Goal: Book appointment/travel/reservation

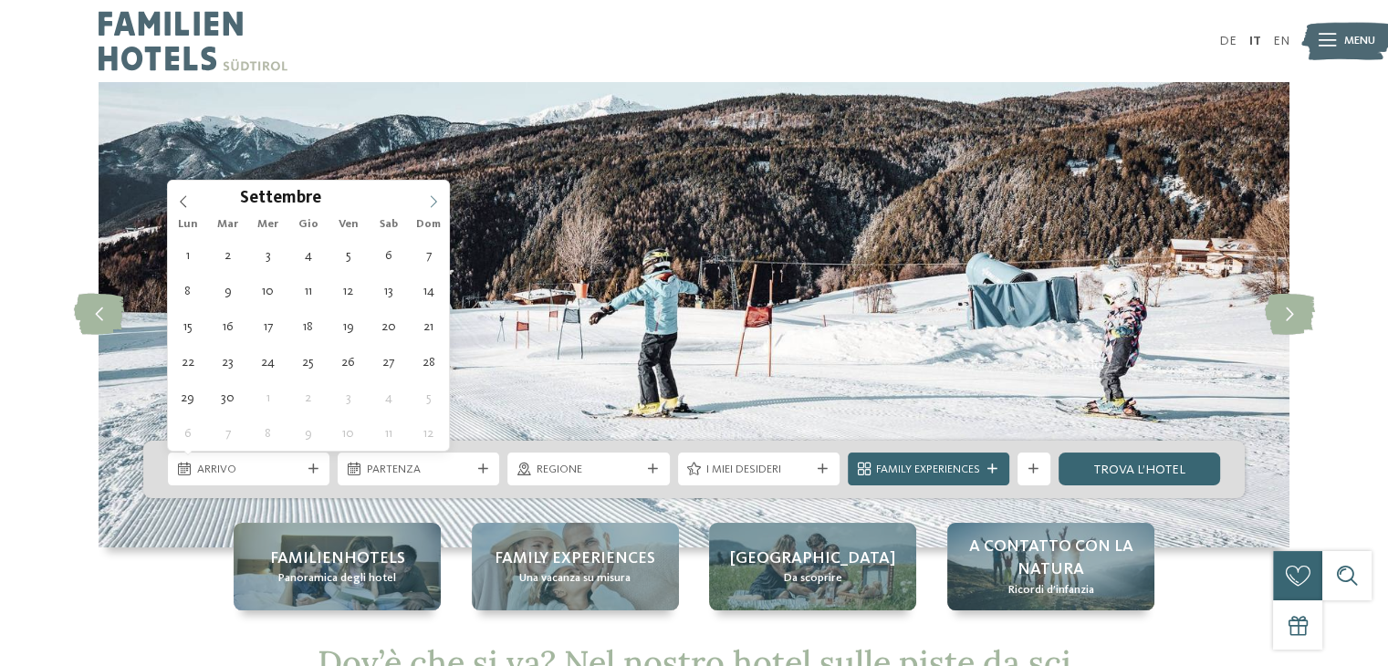
click at [431, 203] on icon at bounding box center [433, 201] width 13 height 13
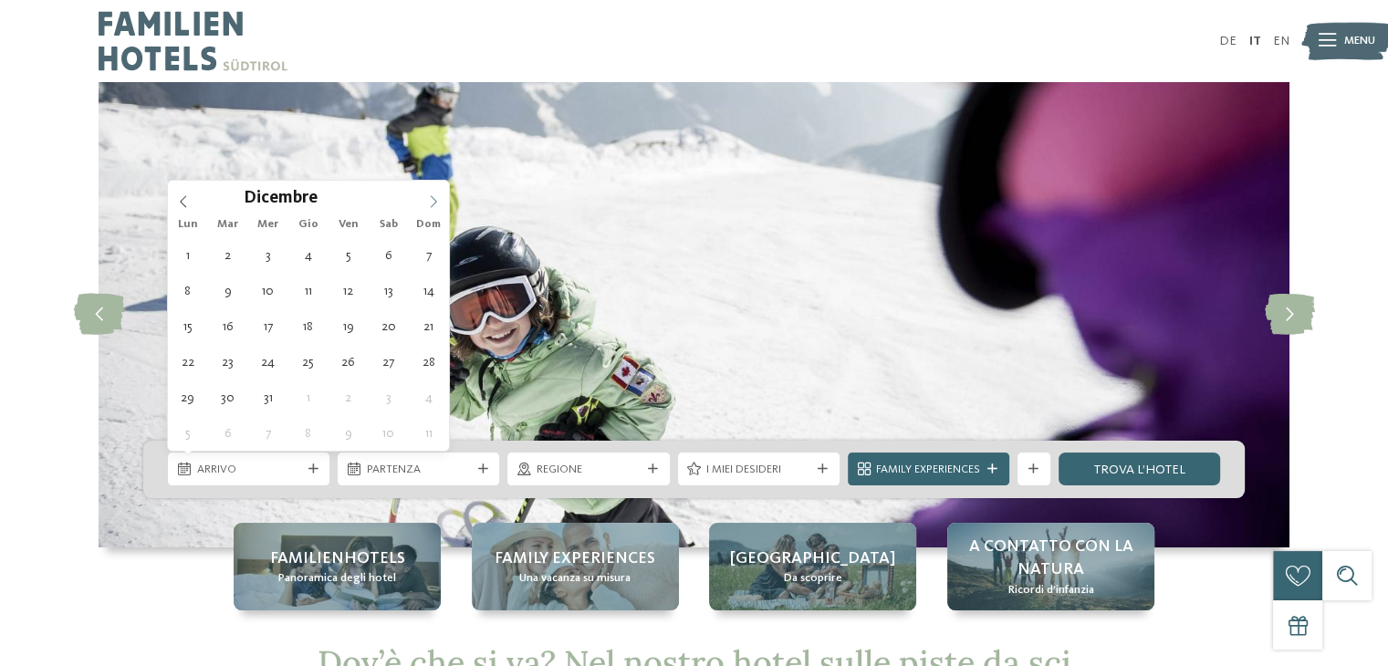
click at [431, 203] on icon at bounding box center [433, 201] width 13 height 13
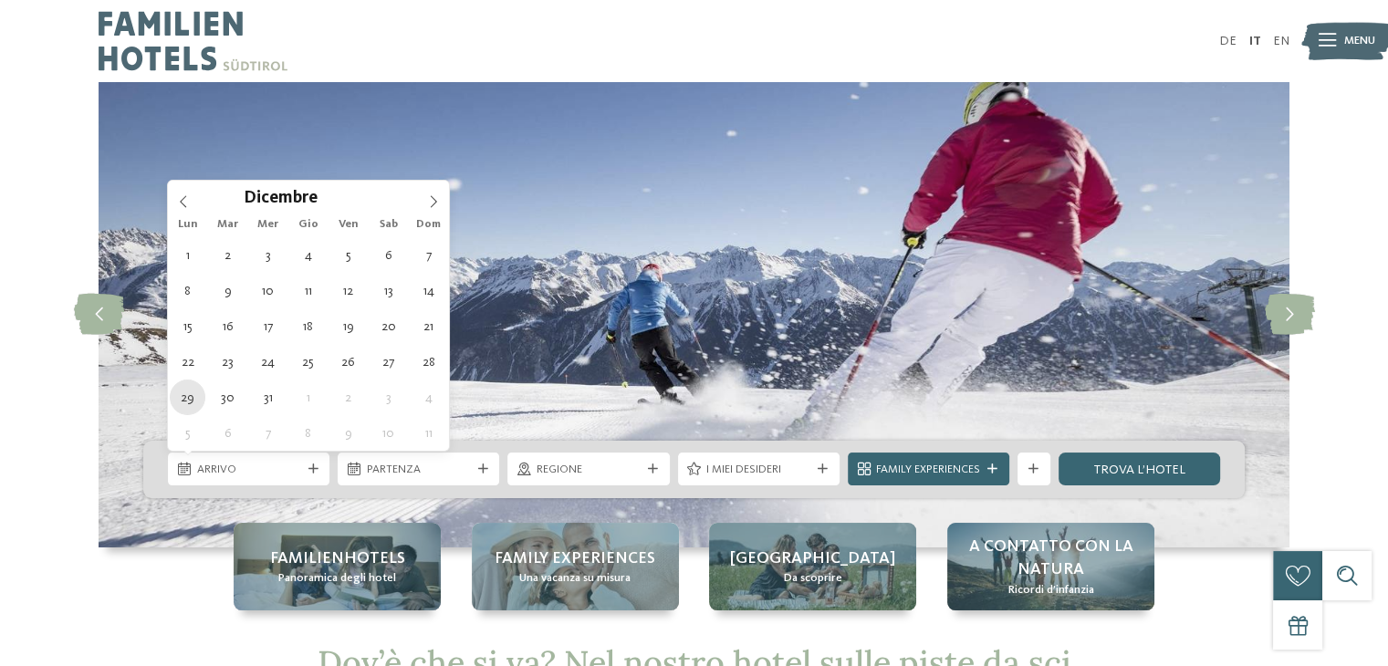
type div "[DATE]"
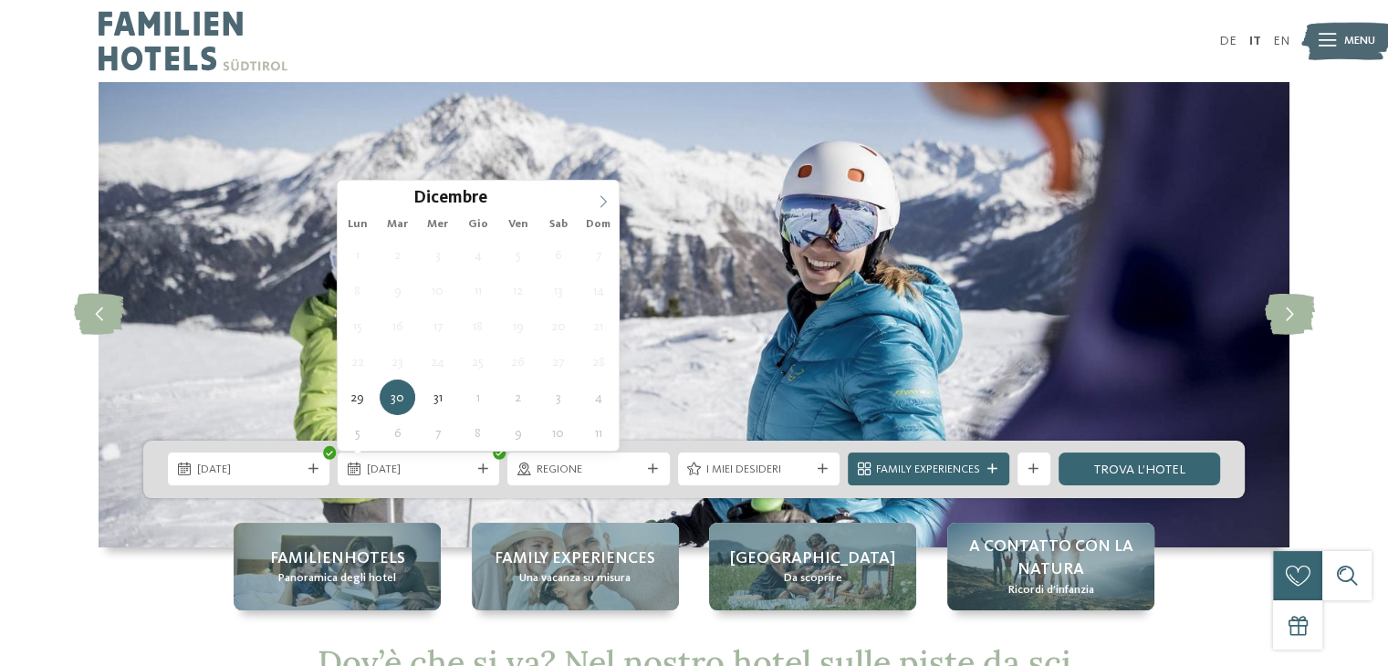
type input "****"
click at [602, 198] on icon at bounding box center [603, 201] width 13 height 13
type div "[DATE]"
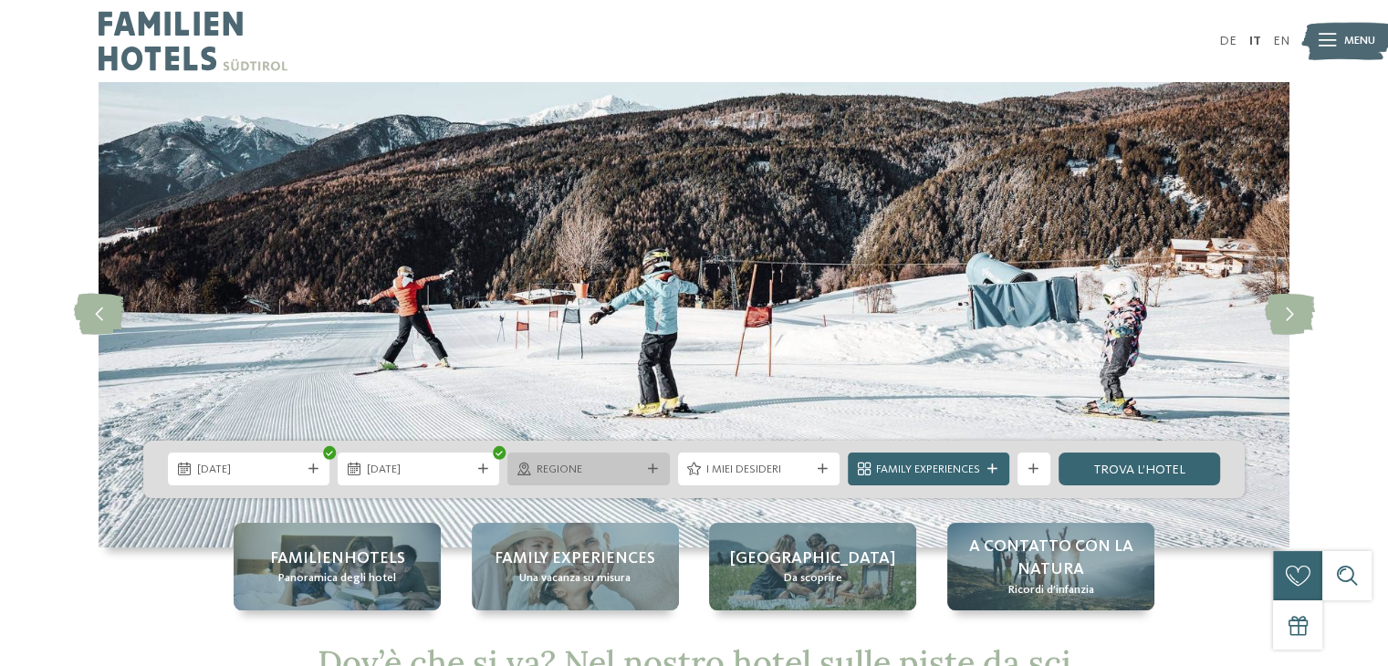
click at [657, 468] on div at bounding box center [652, 470] width 16 height 10
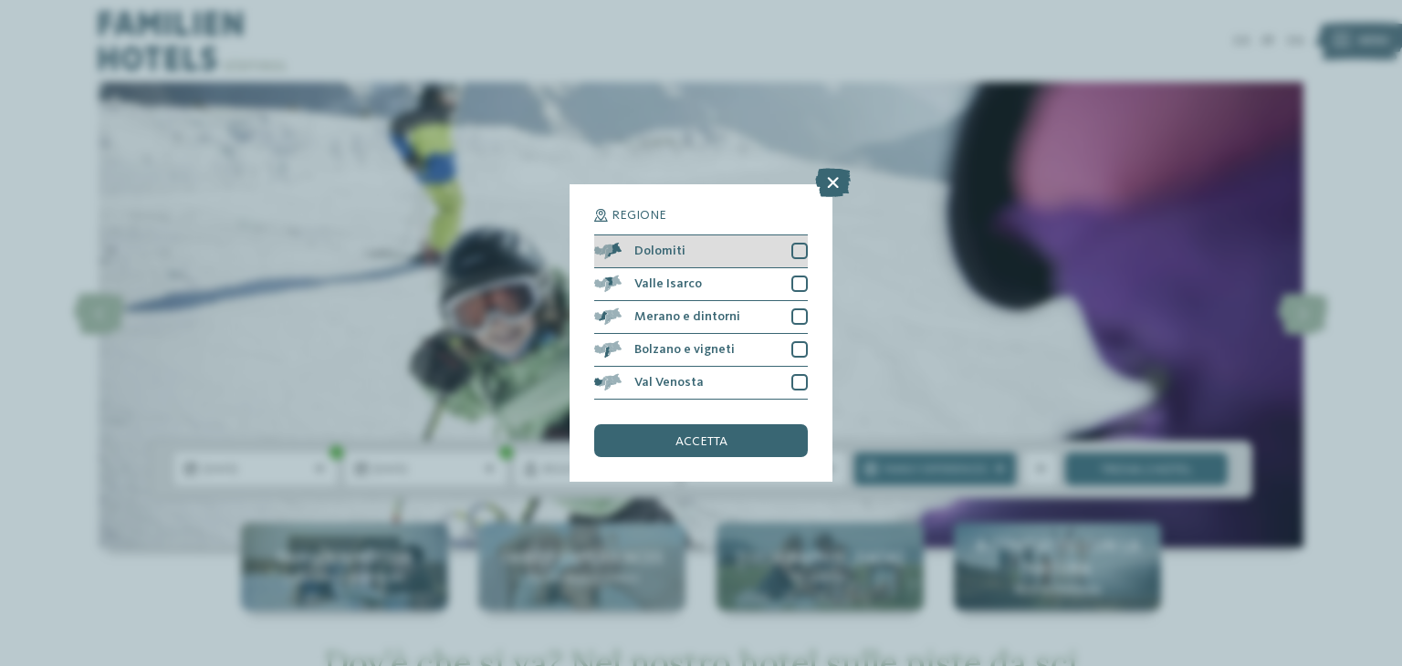
click at [800, 246] on div at bounding box center [799, 251] width 16 height 16
click at [738, 434] on div "accetta" at bounding box center [701, 440] width 214 height 33
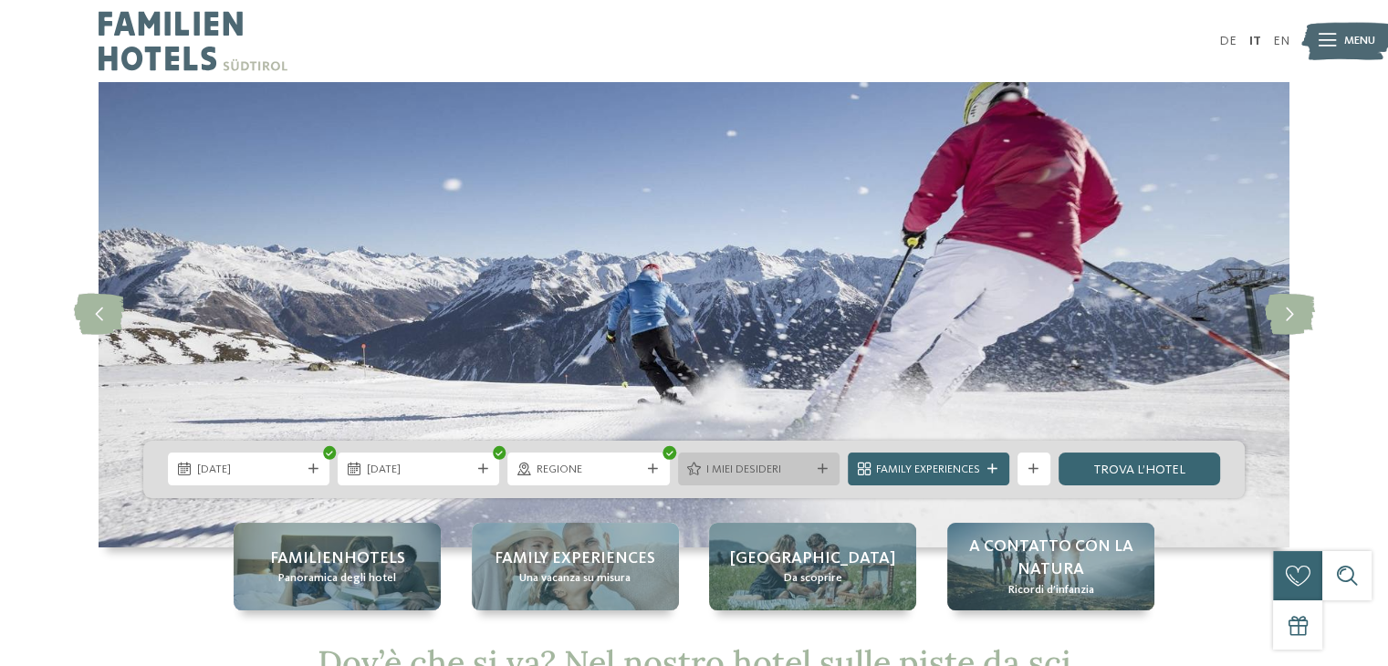
click at [741, 457] on div "I miei desideri" at bounding box center [759, 469] width 162 height 33
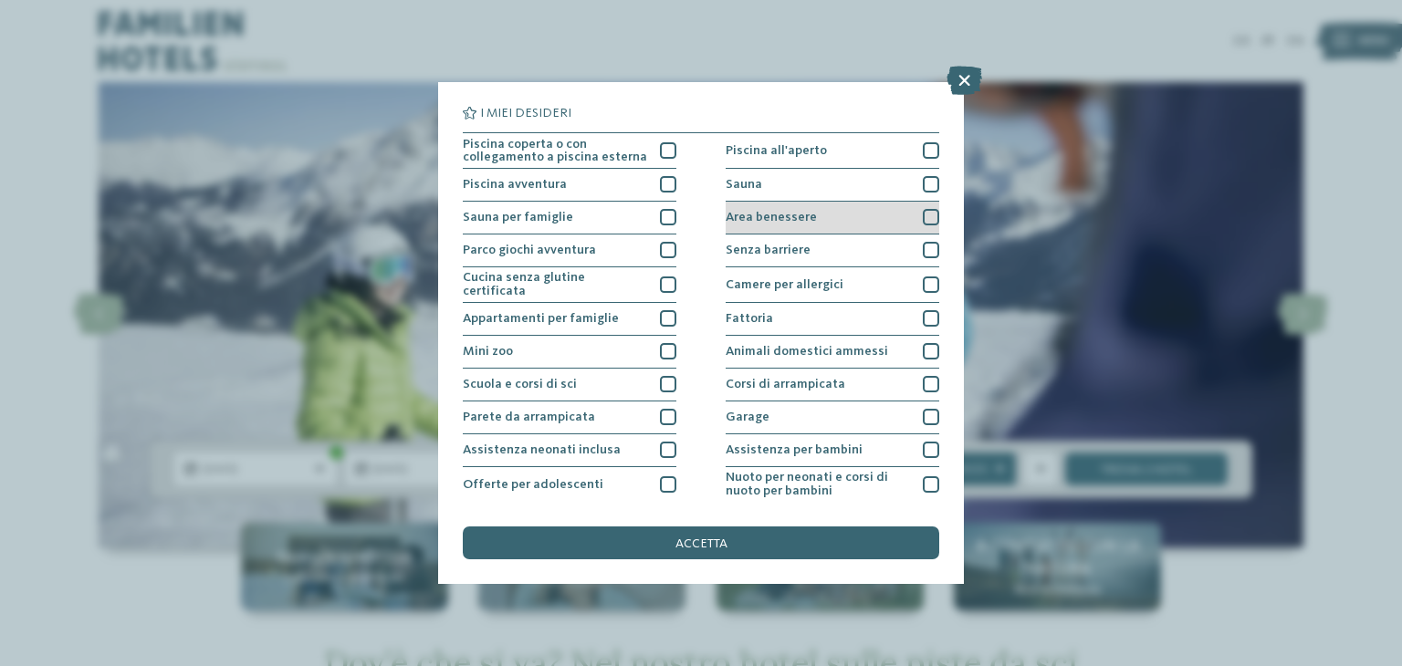
click at [926, 213] on div at bounding box center [931, 217] width 16 height 16
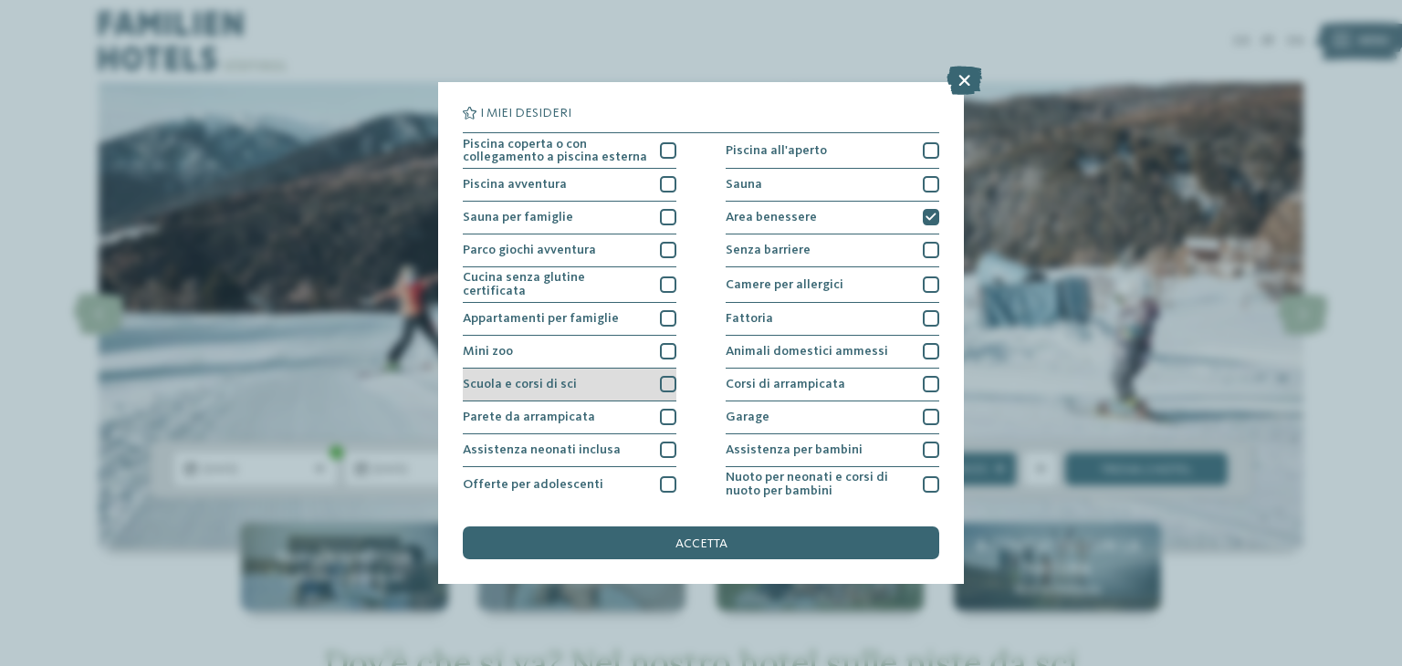
click at [665, 378] on div at bounding box center [668, 384] width 16 height 16
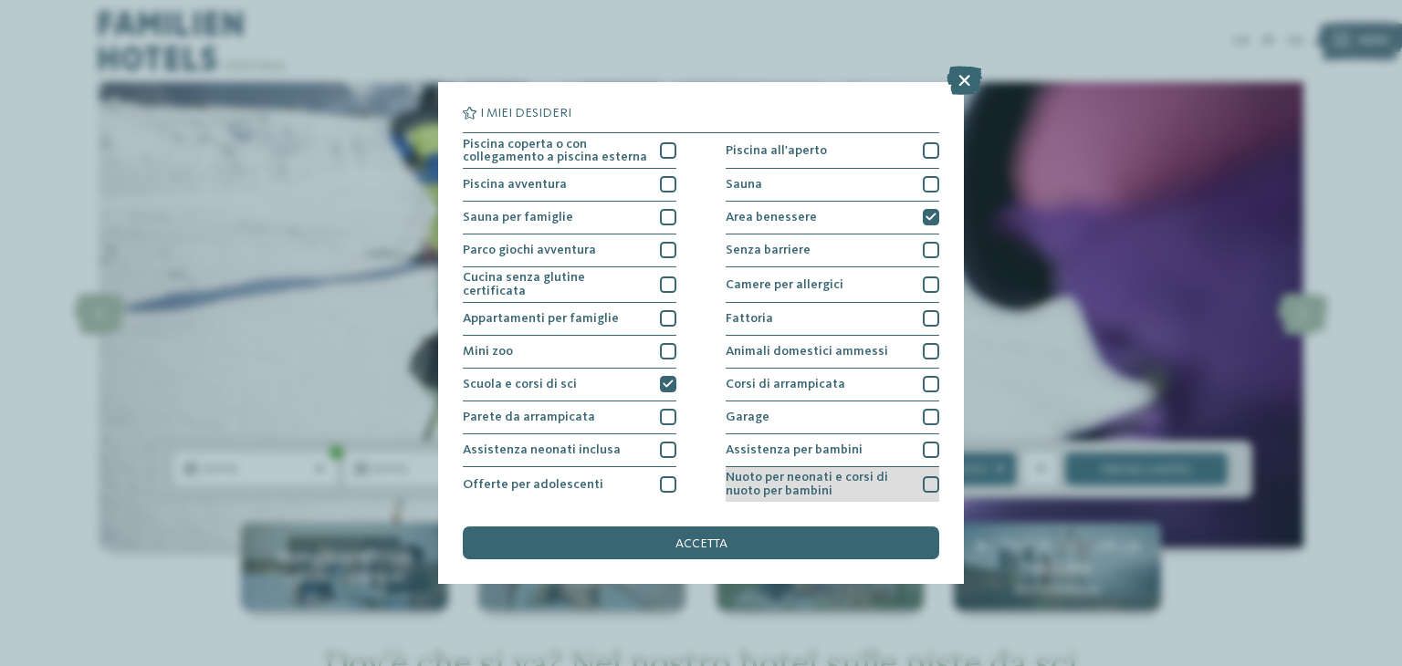
click at [923, 483] on div at bounding box center [931, 485] width 16 height 16
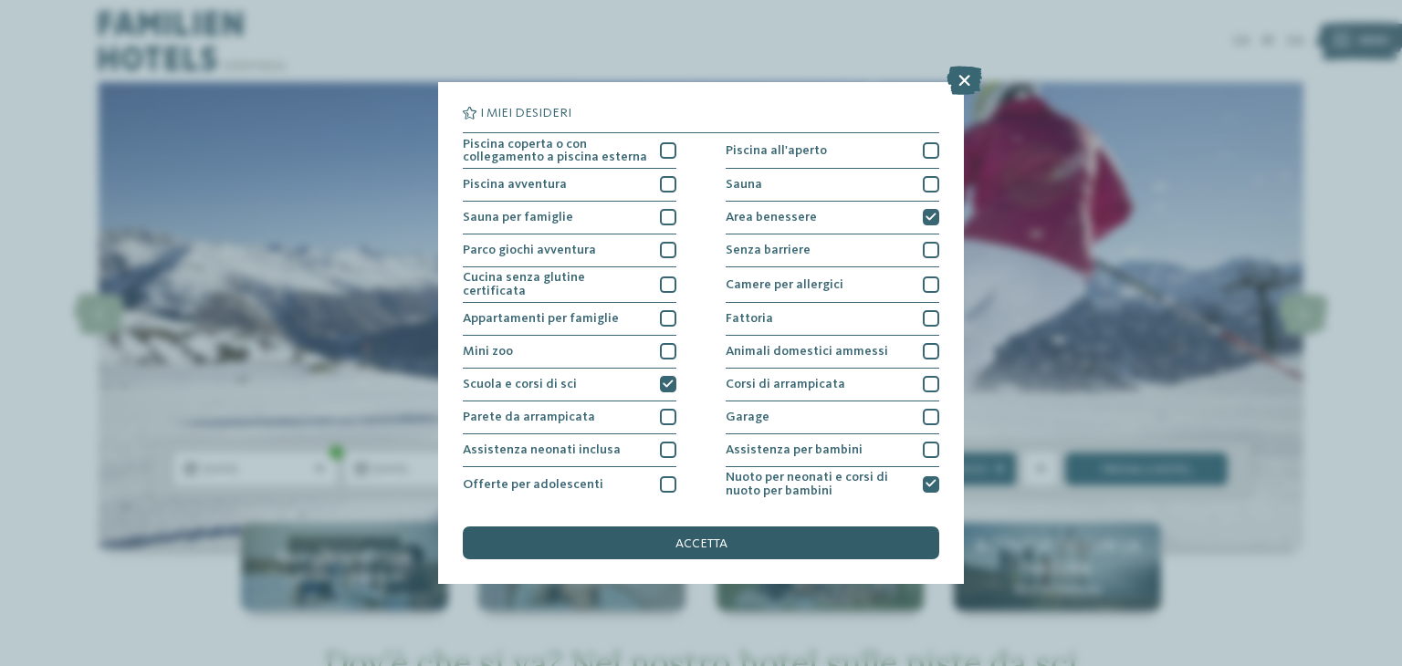
click at [697, 542] on span "accetta" at bounding box center [702, 544] width 52 height 13
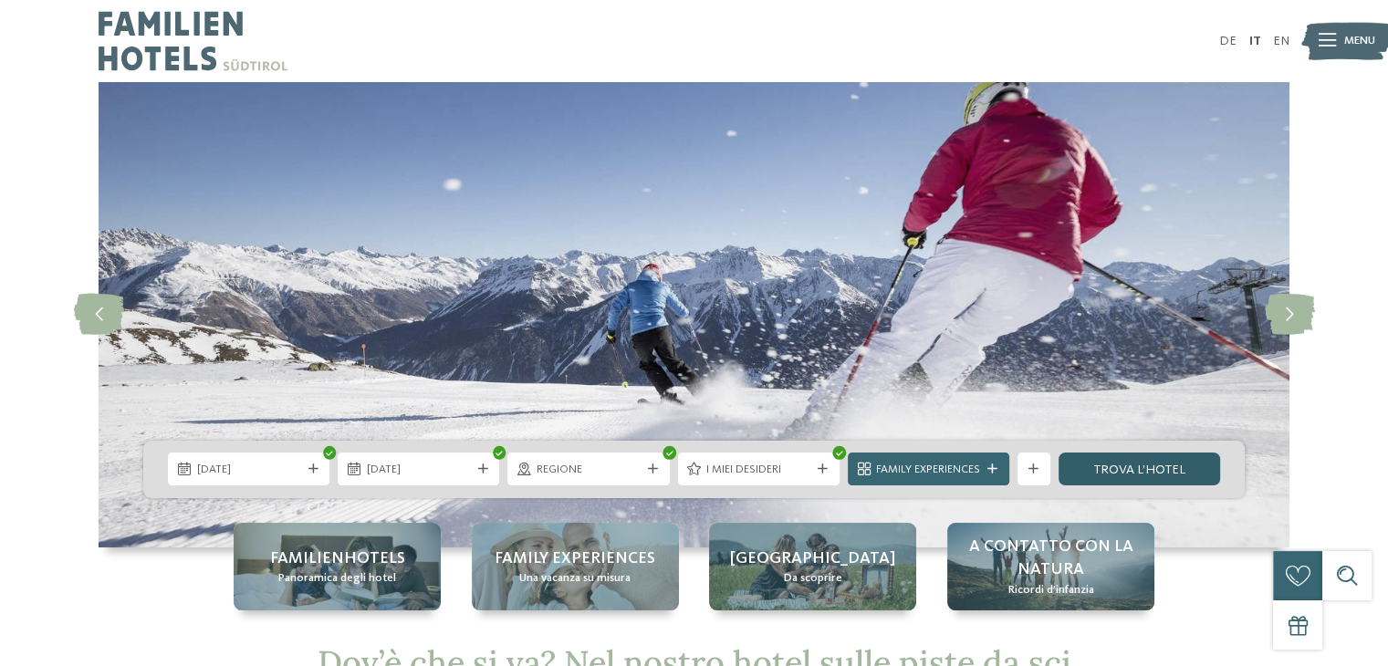
click at [1095, 476] on link "trova l’hotel" at bounding box center [1140, 469] width 162 height 33
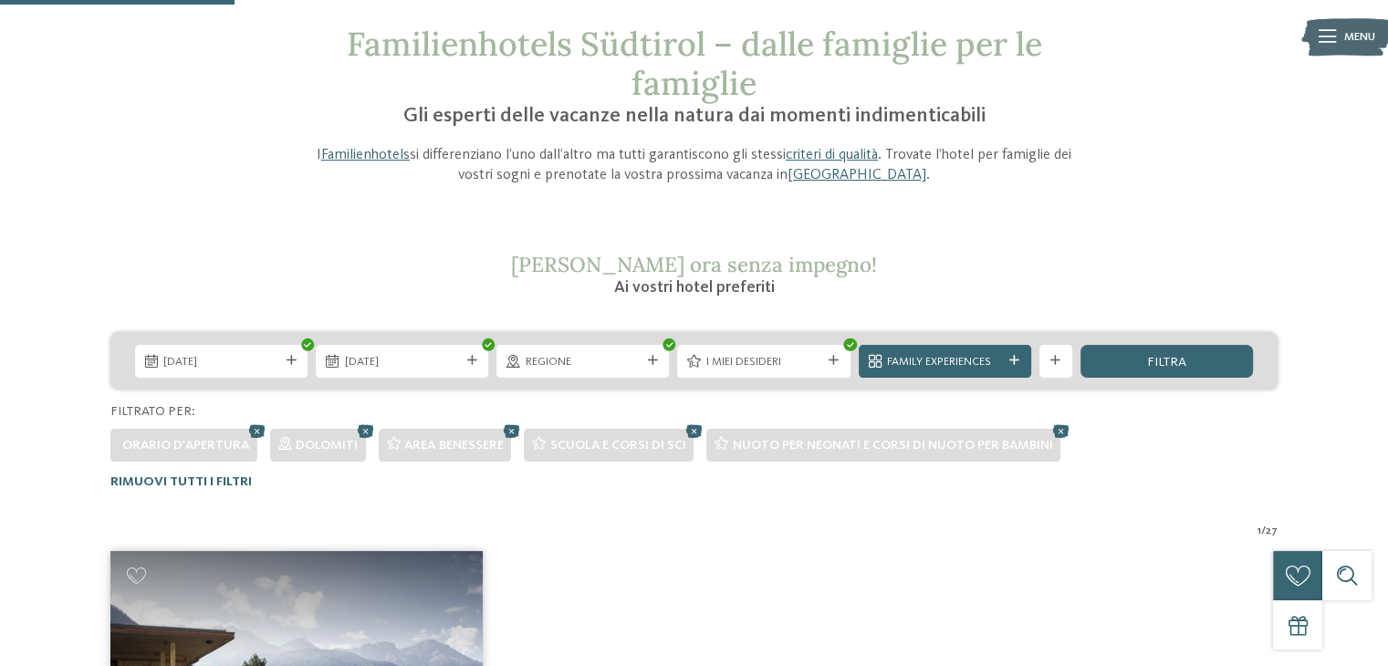
scroll to position [11, 0]
